Goal: Task Accomplishment & Management: Use online tool/utility

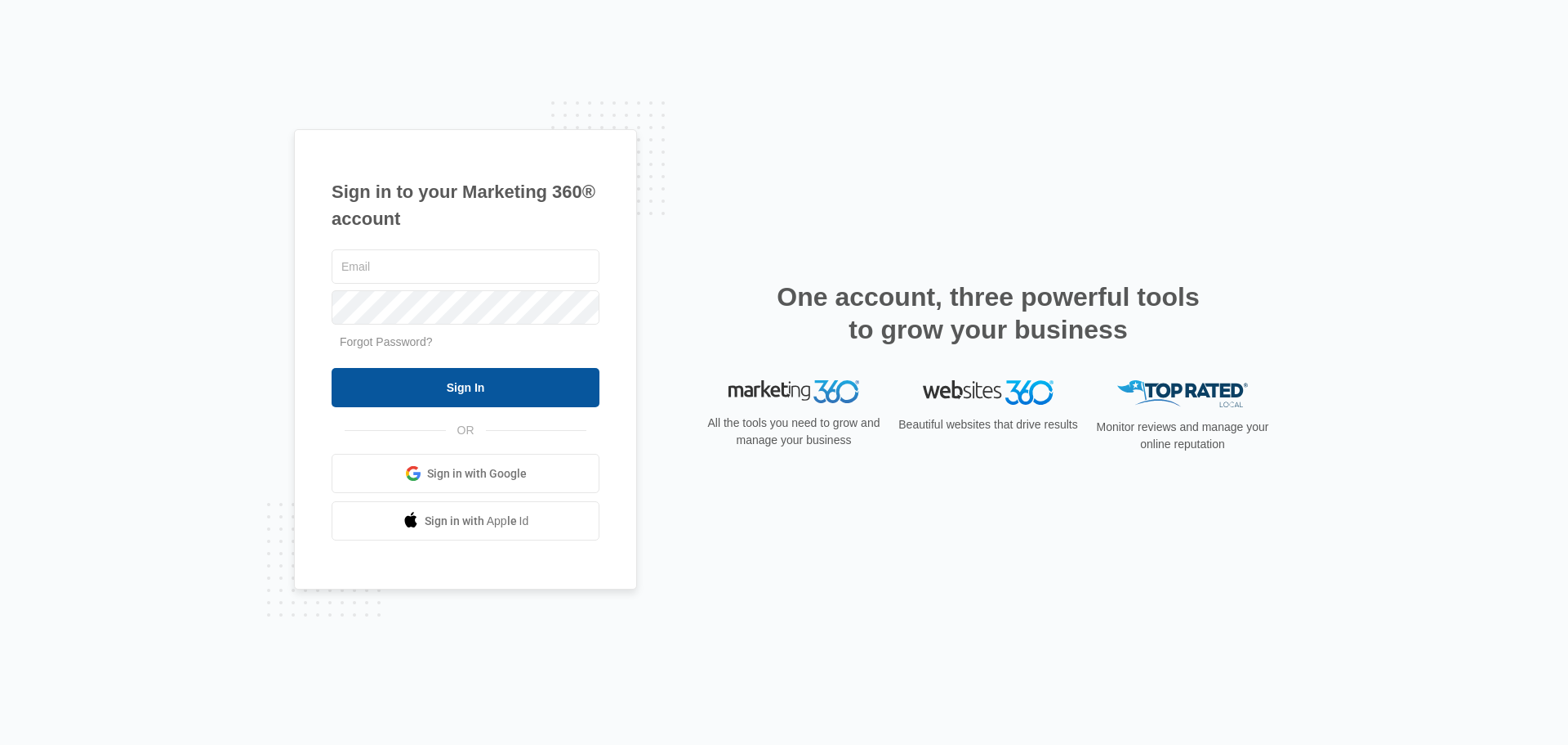
type input "[EMAIL_ADDRESS][DOMAIN_NAME]"
click at [512, 394] on input "Sign In" at bounding box center [465, 387] width 268 height 39
